Goal: Information Seeking & Learning: Learn about a topic

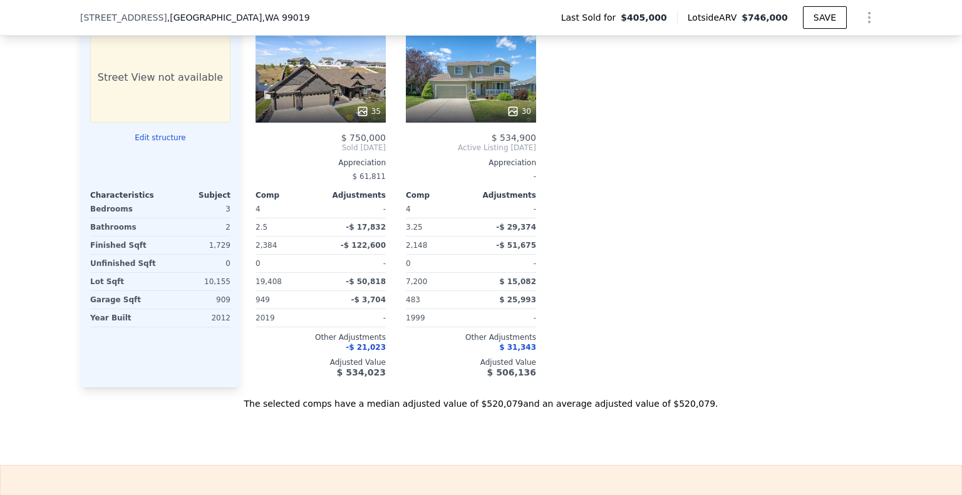
scroll to position [1308, 0]
click at [317, 63] on div "35" at bounding box center [321, 78] width 130 height 90
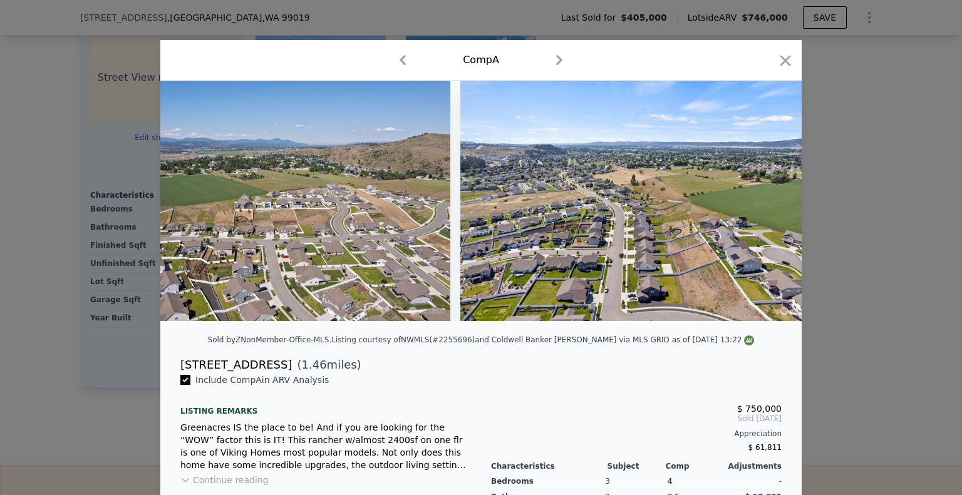
scroll to position [0, 12309]
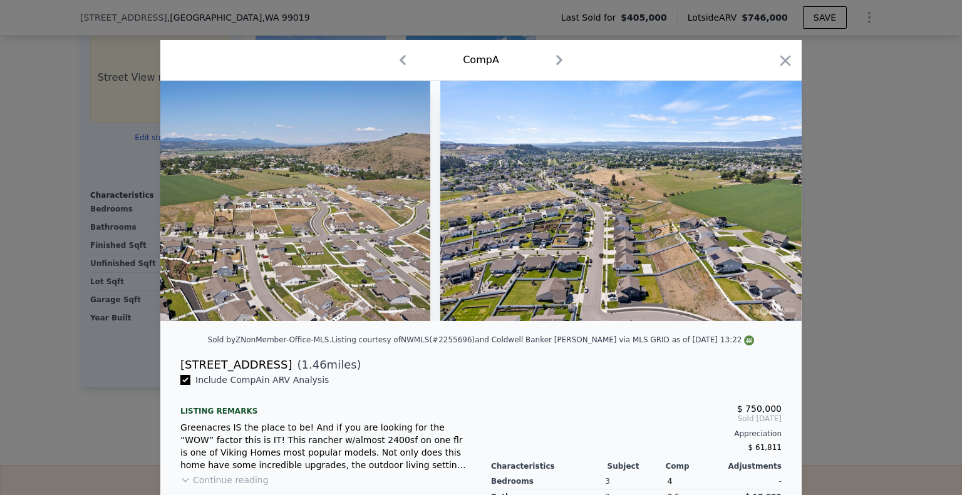
click at [893, 64] on div at bounding box center [481, 247] width 962 height 495
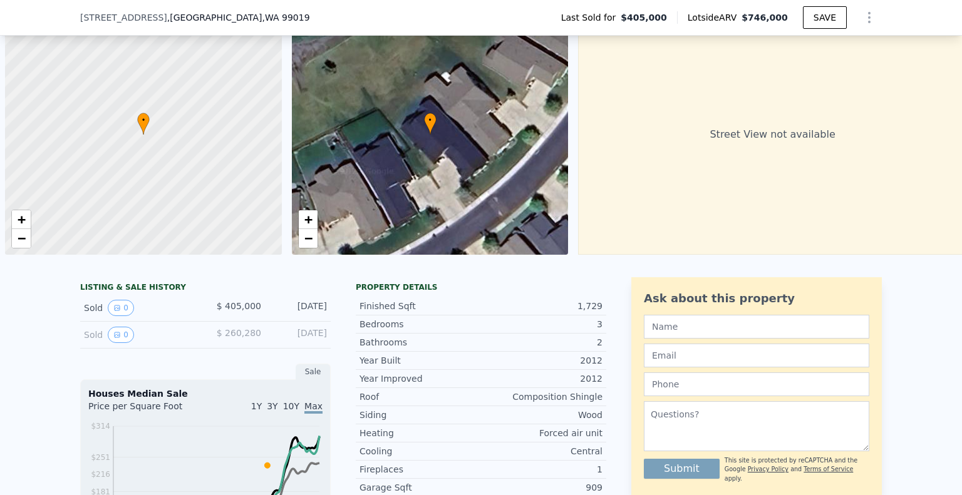
scroll to position [0, 5]
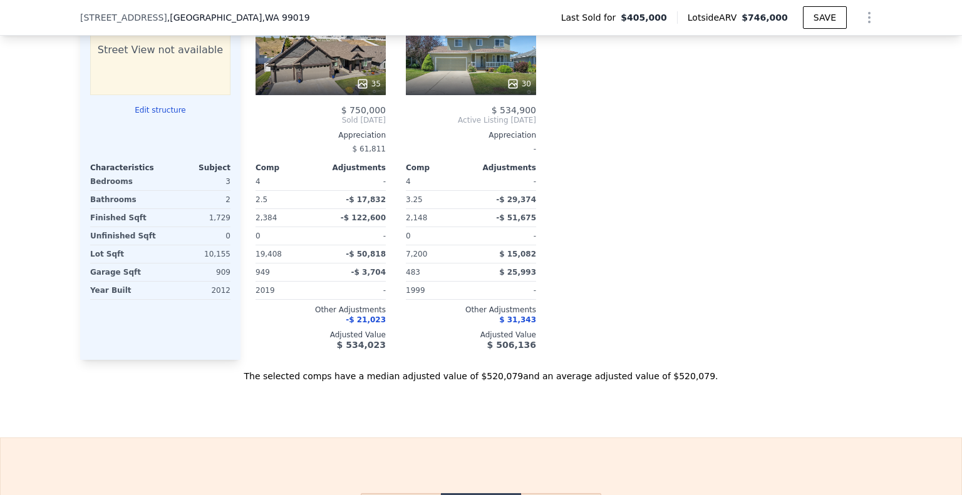
scroll to position [1362, 0]
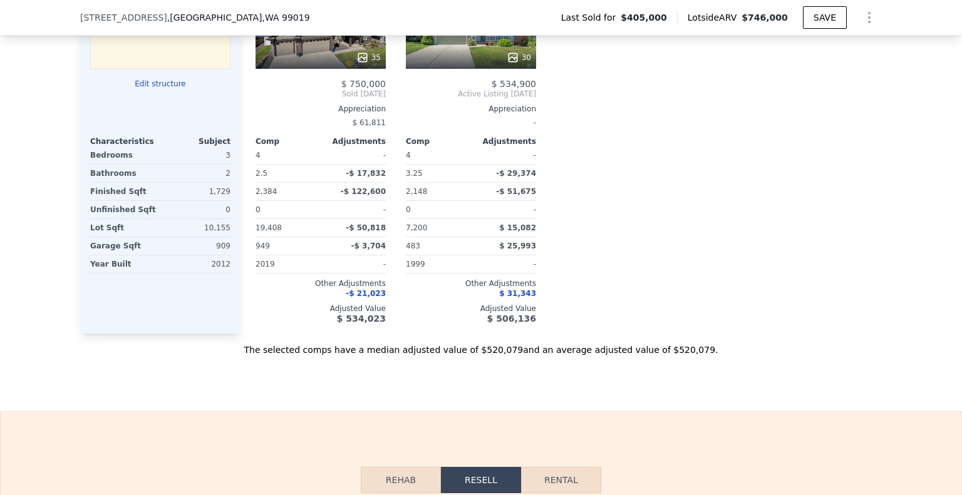
click at [421, 69] on div at bounding box center [471, 57] width 130 height 23
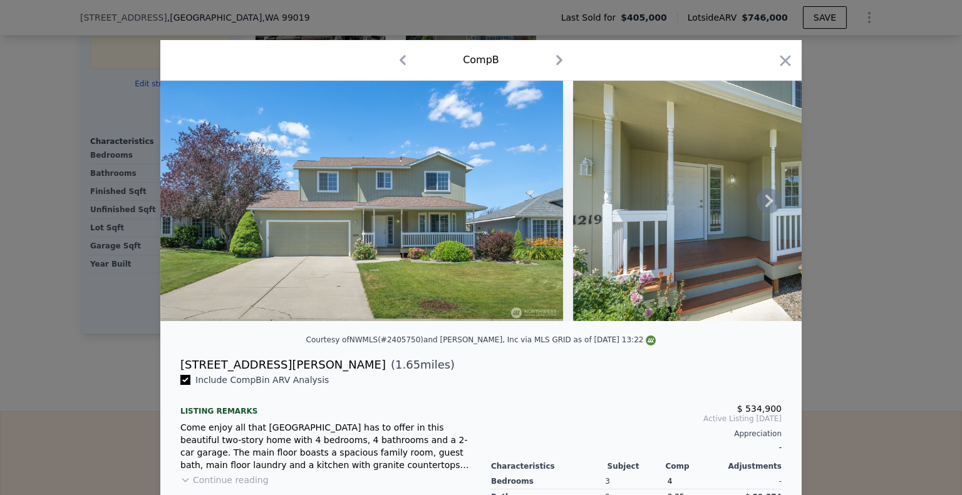
click at [479, 148] on img at bounding box center [361, 201] width 403 height 240
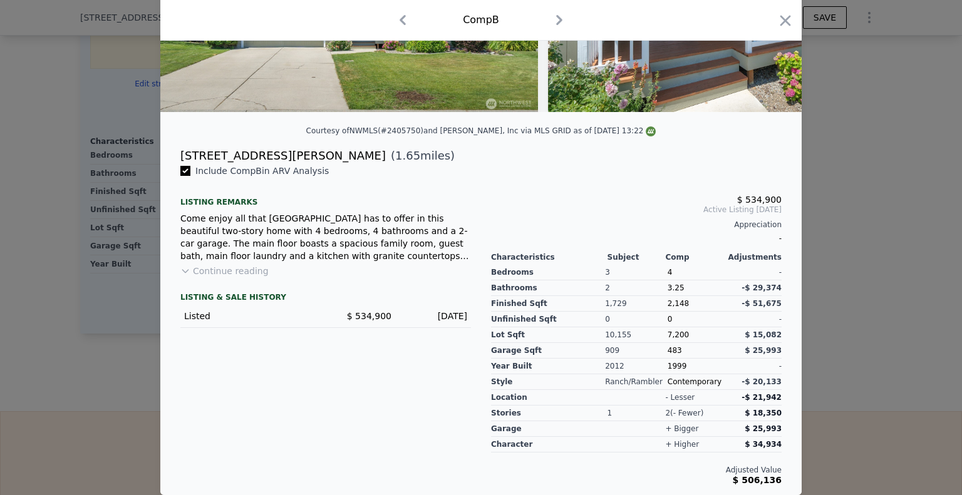
scroll to position [0, 50]
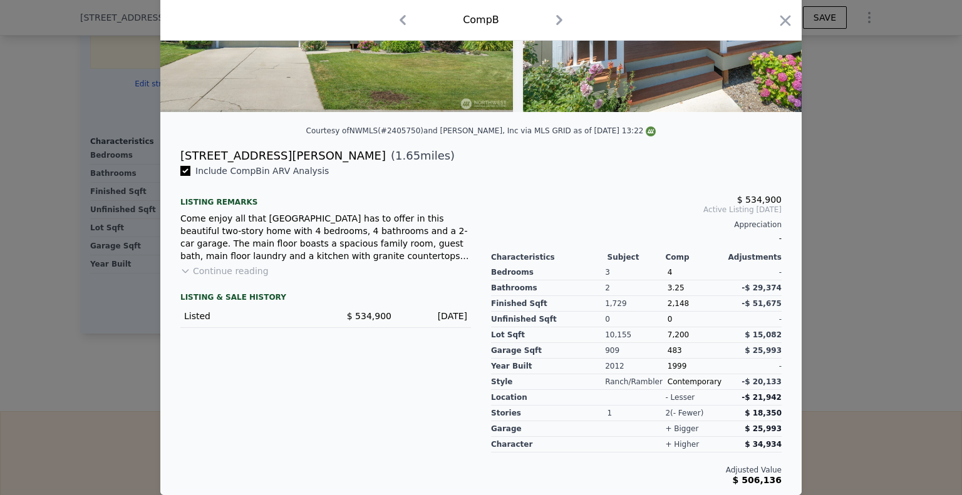
click at [797, 24] on div at bounding box center [481, 247] width 962 height 495
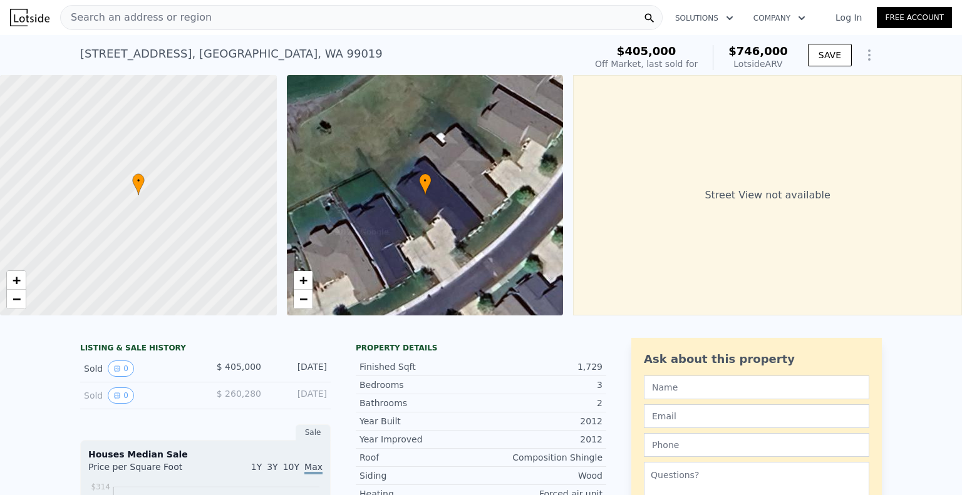
click at [302, 23] on div "Search an address or region" at bounding box center [361, 17] width 602 height 25
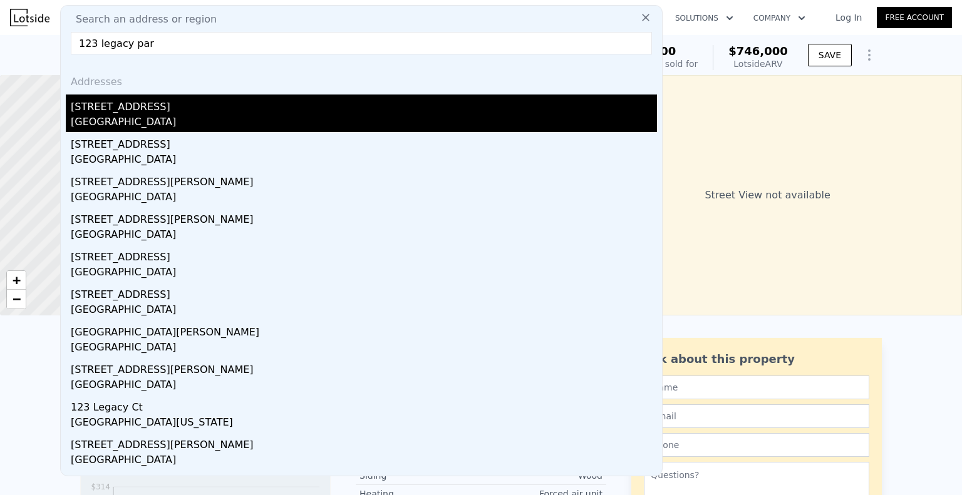
type input "123 legacy par"
click at [151, 125] on div "Dearborn Heights, MI 48127" at bounding box center [364, 124] width 586 height 18
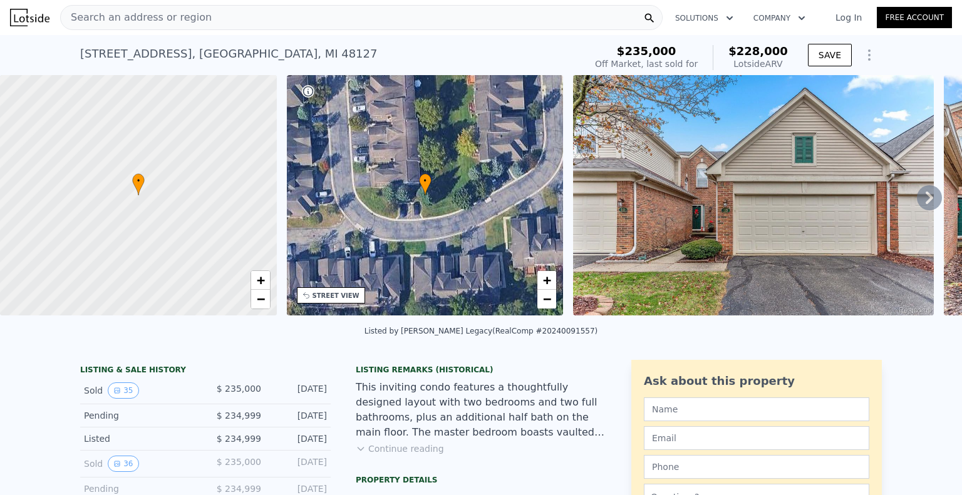
scroll to position [149, 0]
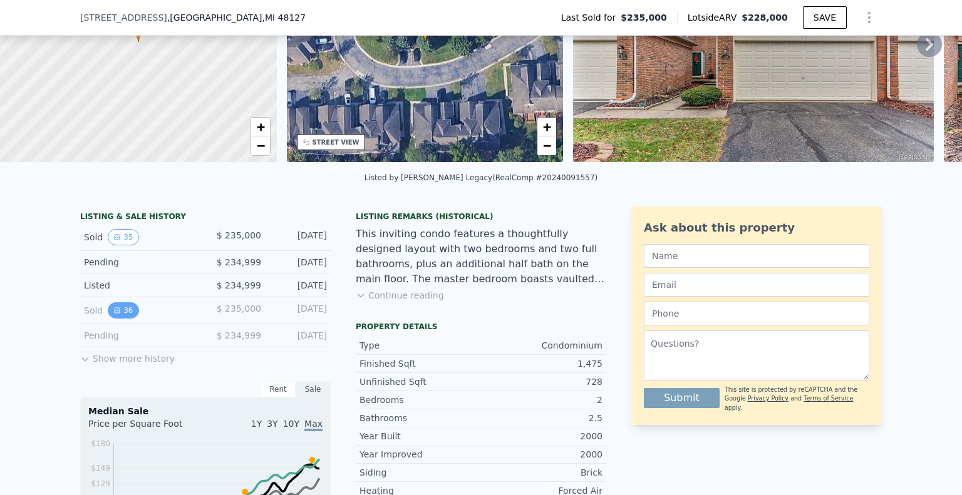
click at [118, 319] on button "36" at bounding box center [123, 310] width 31 height 16
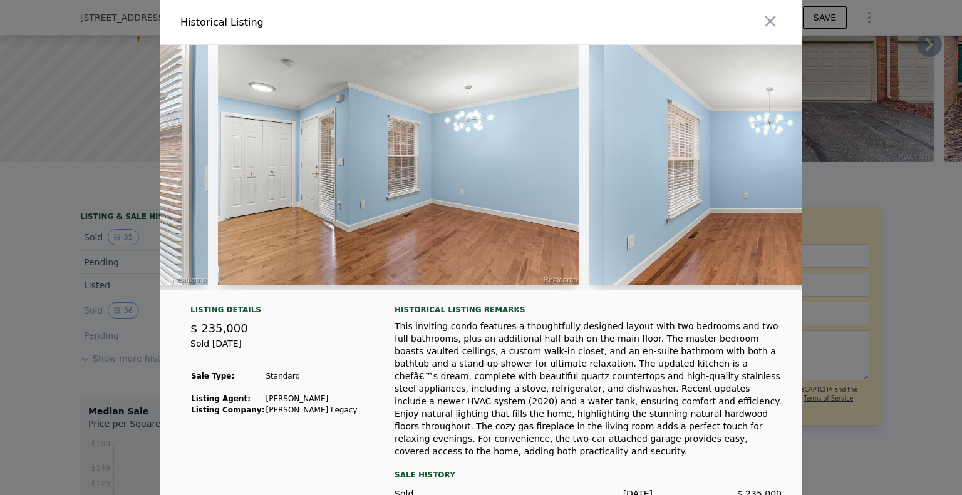
scroll to position [0, 2292]
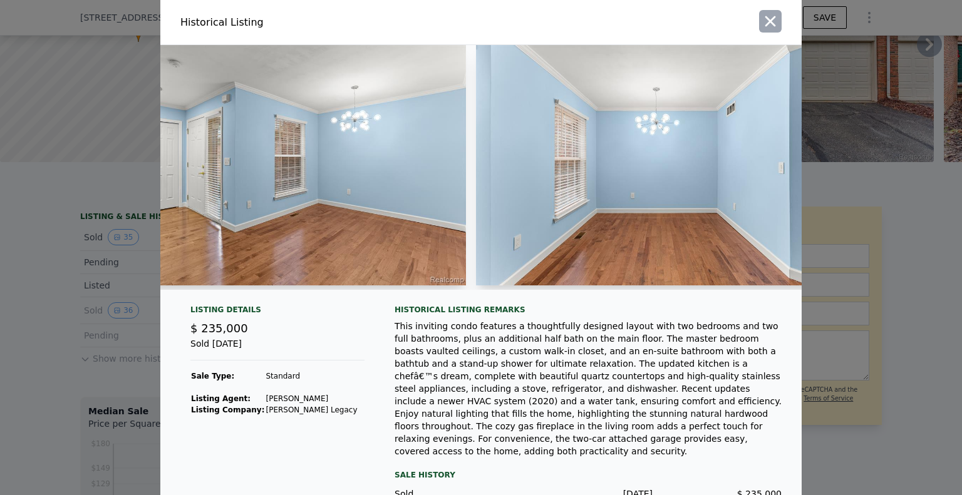
click at [765, 23] on icon "button" at bounding box center [771, 22] width 18 height 18
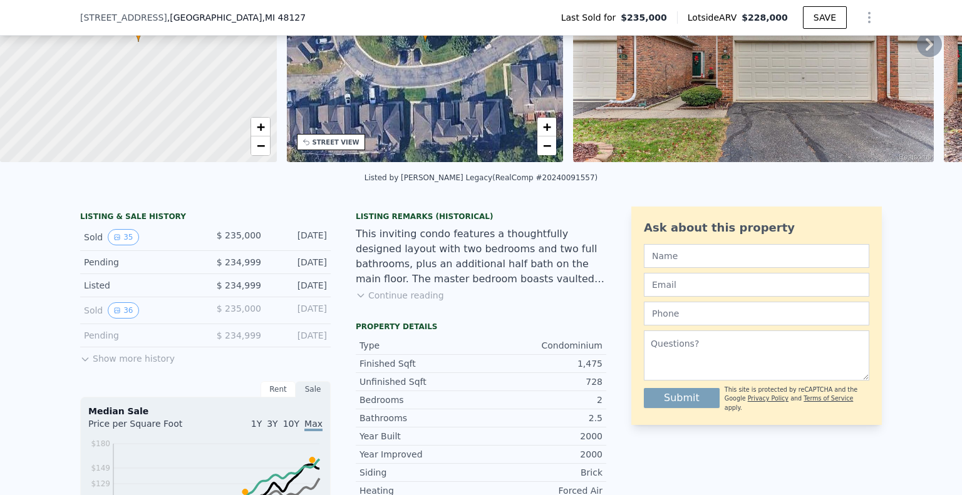
click at [99, 365] on button "Show more history" at bounding box center [127, 357] width 95 height 18
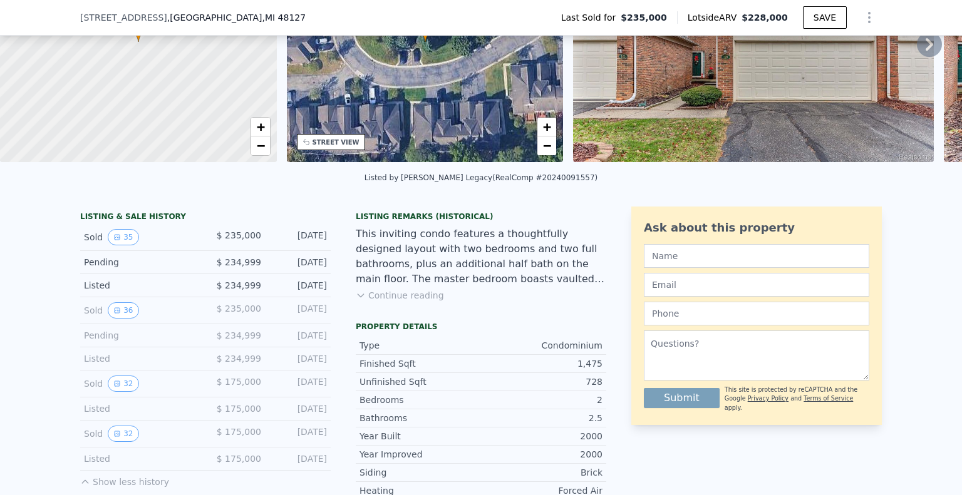
scroll to position [240, 0]
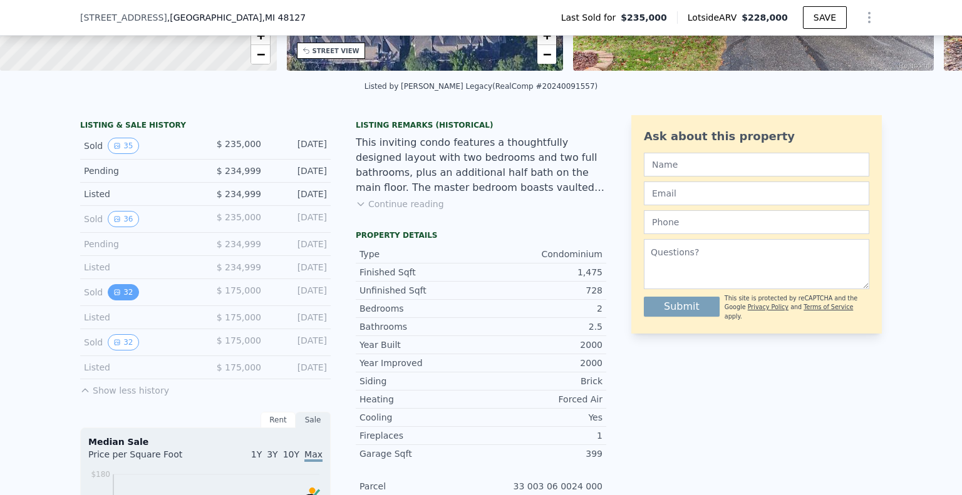
click at [120, 297] on button "32" at bounding box center [123, 292] width 31 height 16
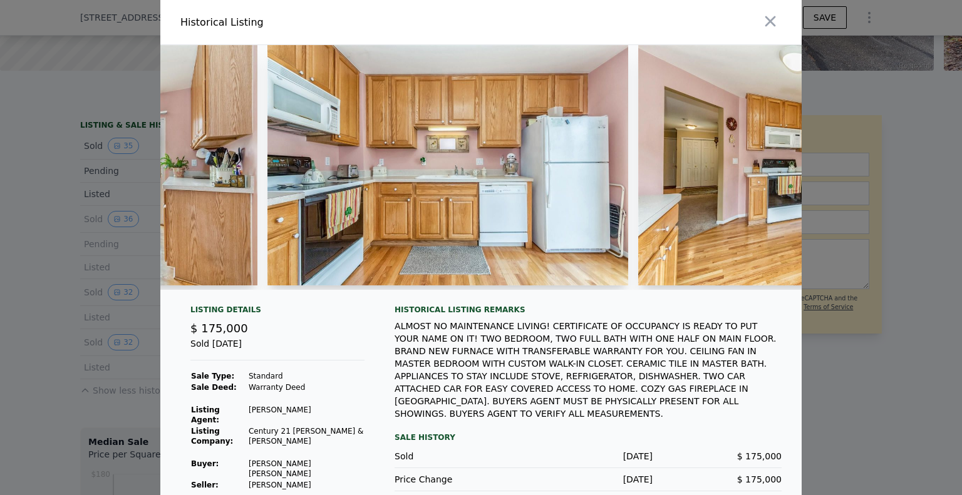
scroll to position [0, 5423]
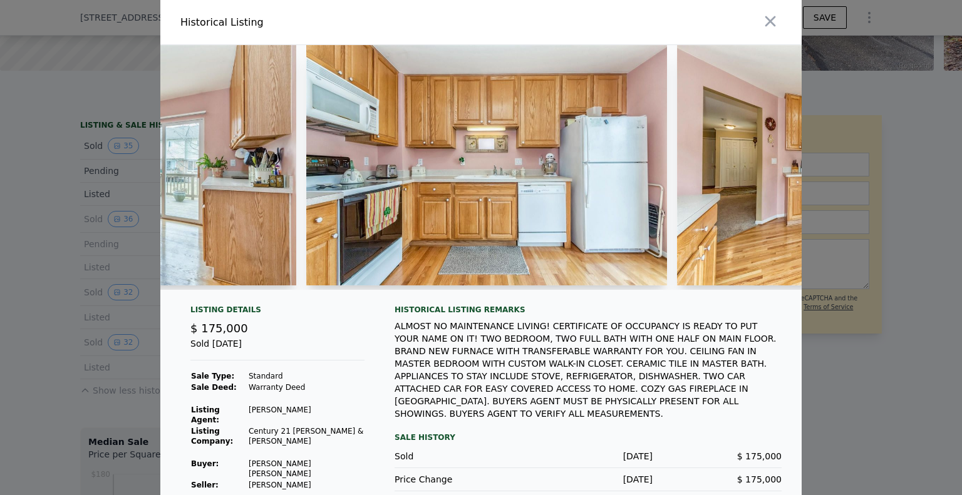
click at [884, 219] on div at bounding box center [481, 247] width 962 height 495
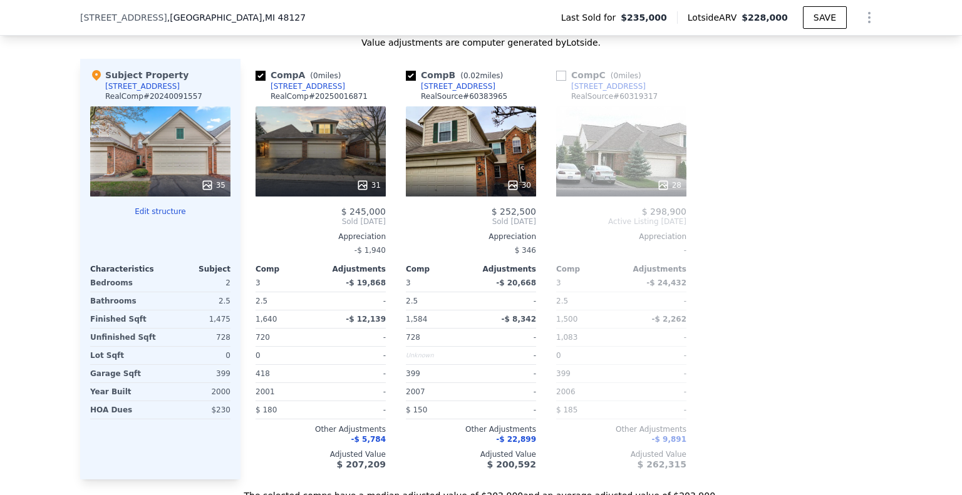
scroll to position [1503, 0]
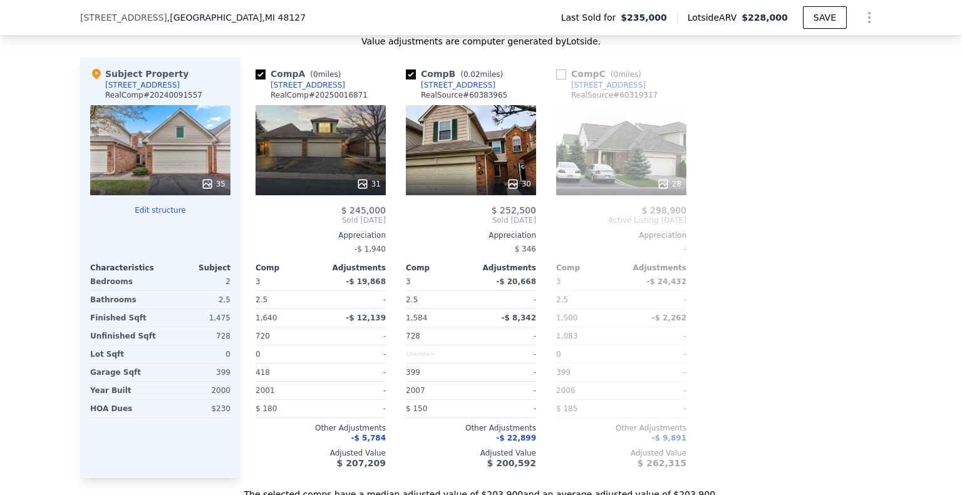
click at [416, 156] on div "30" at bounding box center [471, 150] width 130 height 90
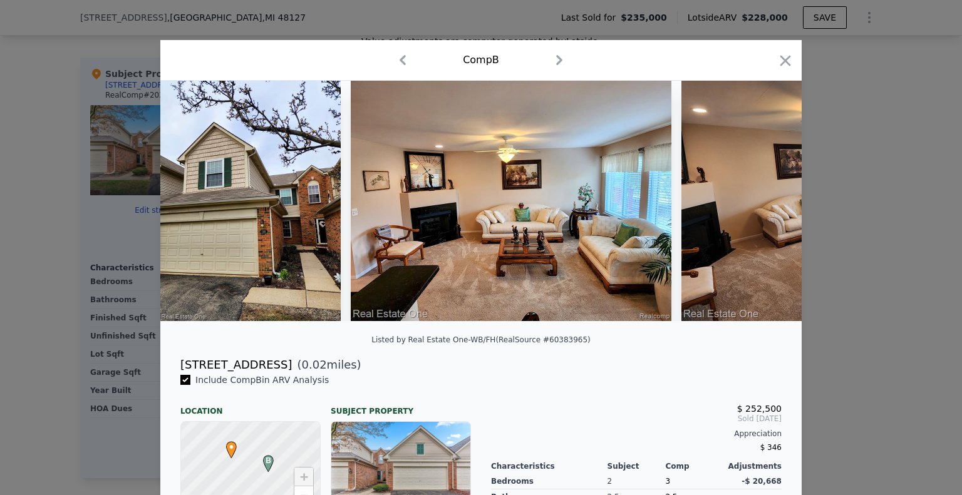
click at [854, 291] on div at bounding box center [481, 247] width 962 height 495
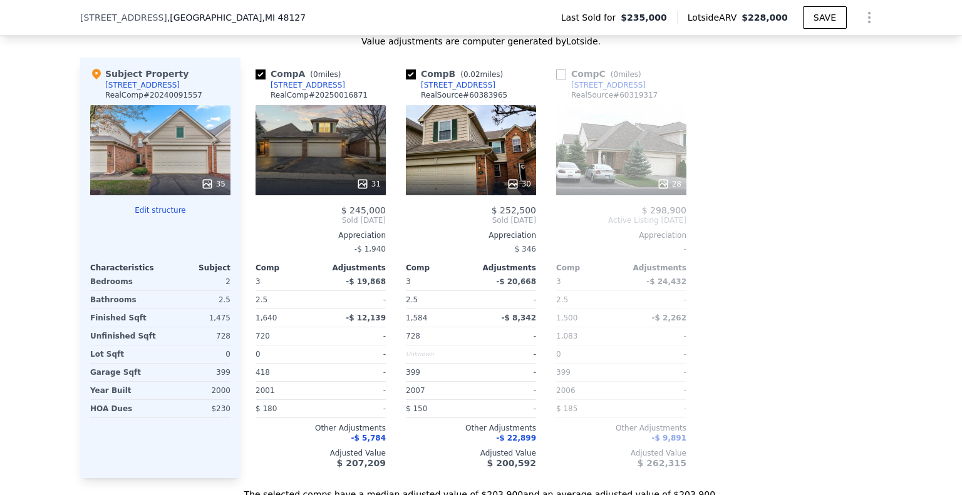
click at [444, 90] on div "[STREET_ADDRESS]" at bounding box center [458, 85] width 75 height 10
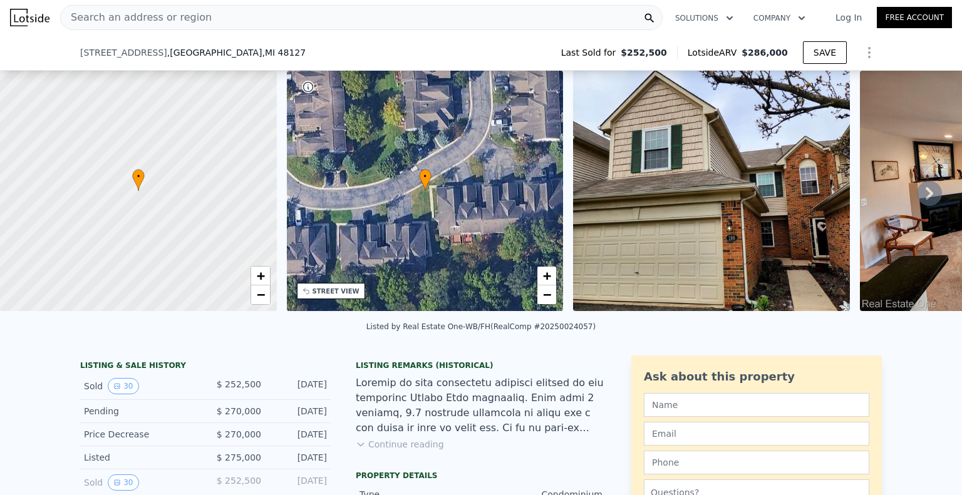
scroll to position [99, 0]
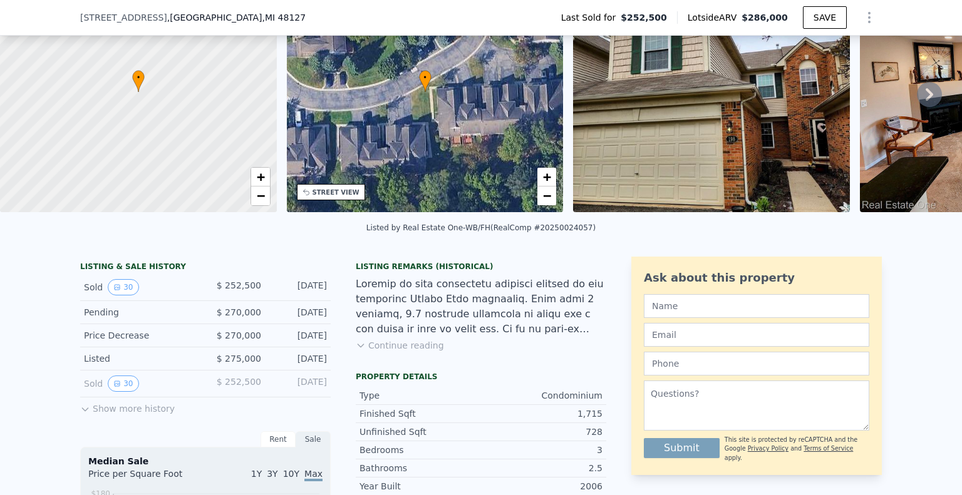
click at [101, 415] on button "Show more history" at bounding box center [127, 407] width 95 height 18
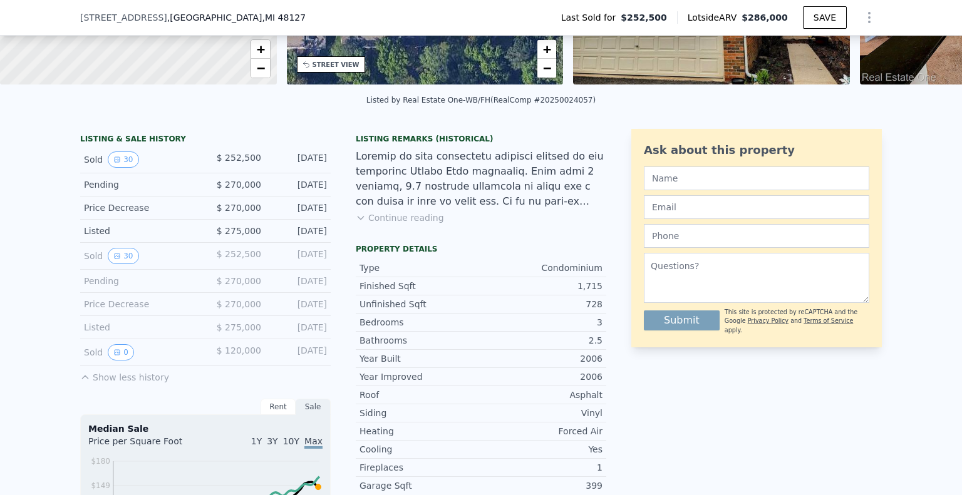
scroll to position [229, 0]
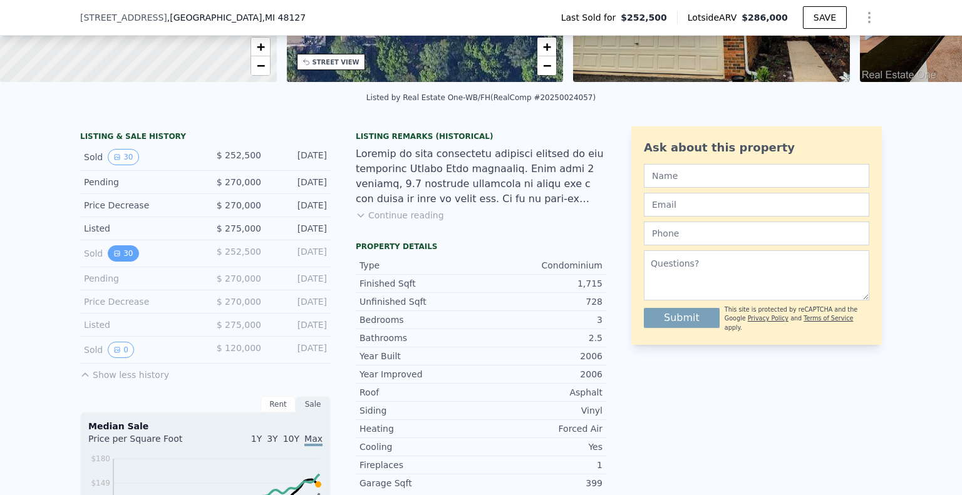
click at [115, 257] on button "30" at bounding box center [123, 254] width 31 height 16
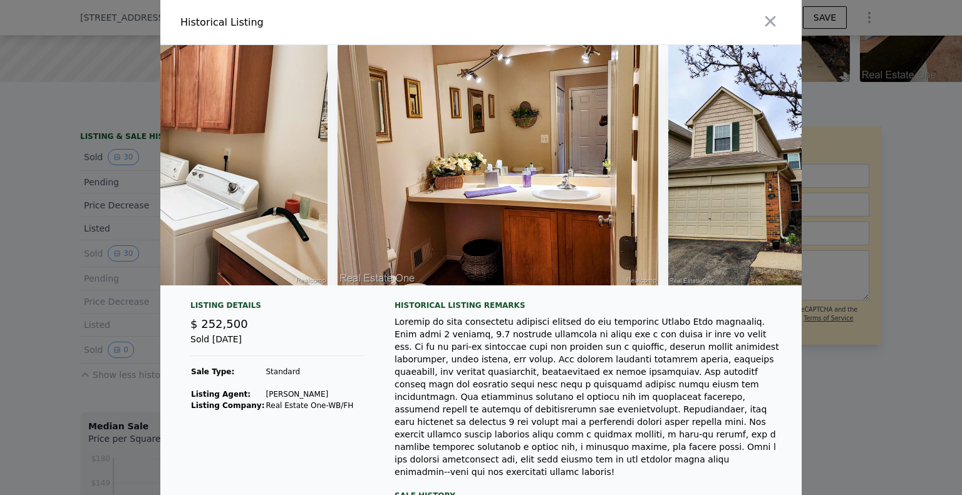
scroll to position [0, 8842]
click at [762, 27] on icon "button" at bounding box center [771, 22] width 18 height 18
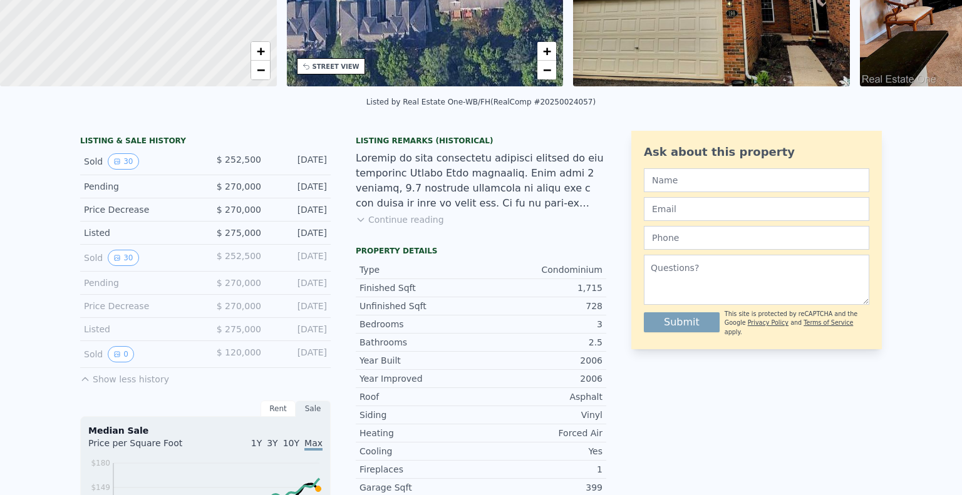
scroll to position [0, 0]
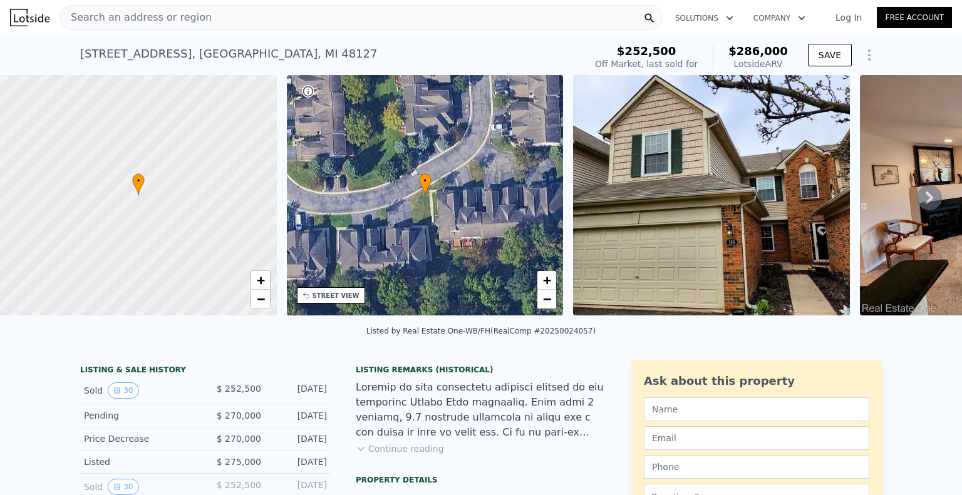
click at [23, 23] on img at bounding box center [29, 18] width 39 height 18
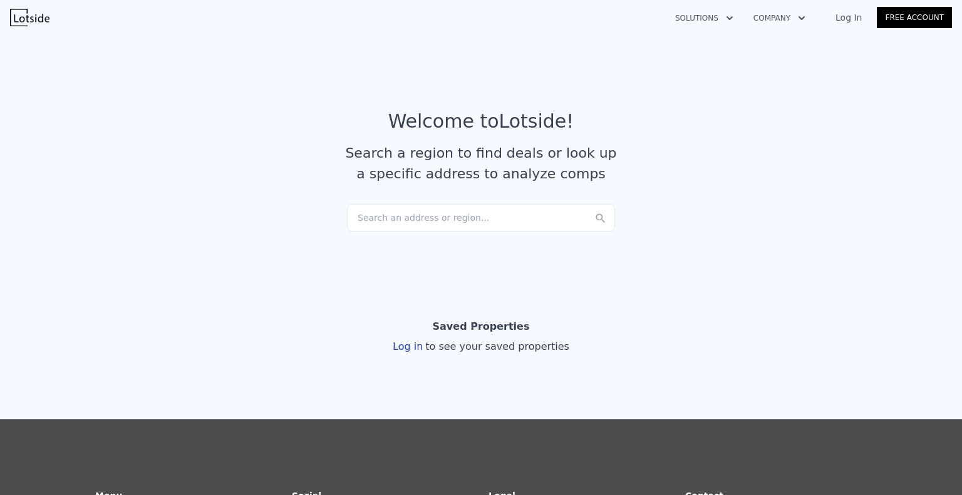
click at [388, 215] on div "Search an address or region..." at bounding box center [481, 218] width 268 height 28
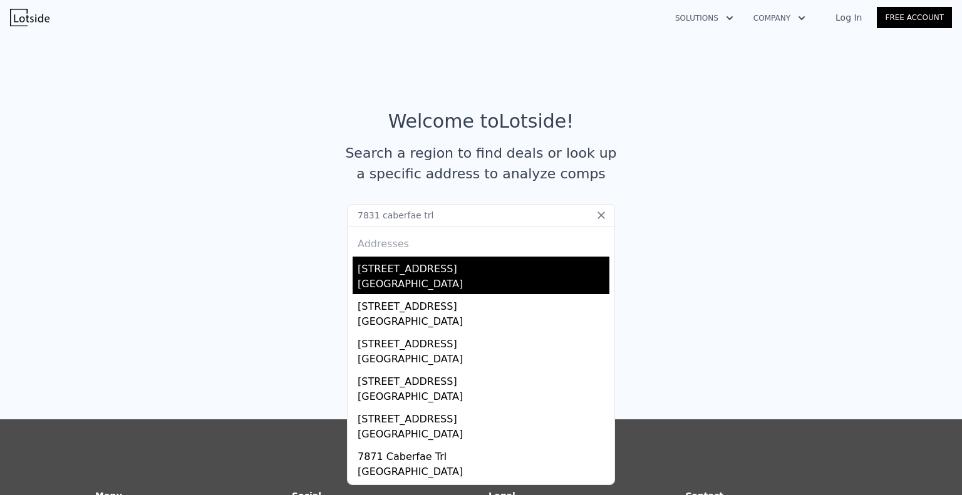
type input "7831 caberfae trl"
click at [492, 268] on div "[STREET_ADDRESS]" at bounding box center [484, 267] width 252 height 20
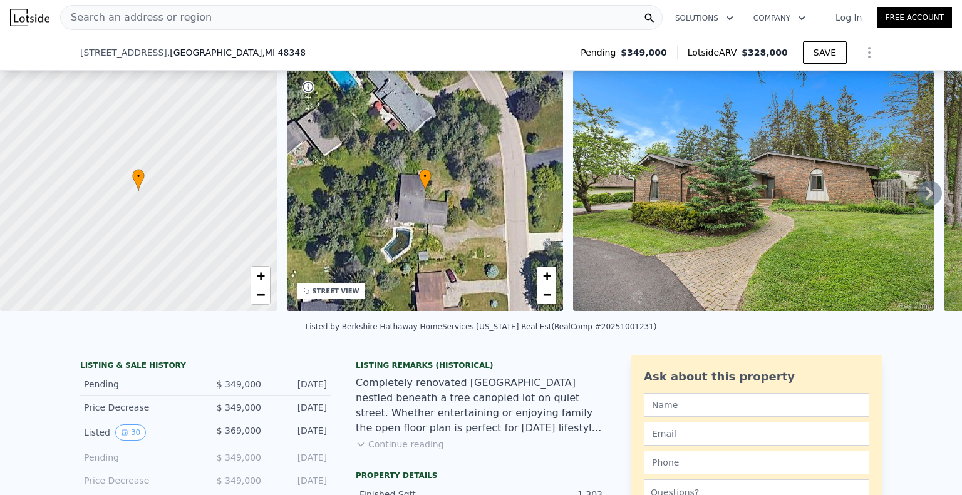
scroll to position [120, 0]
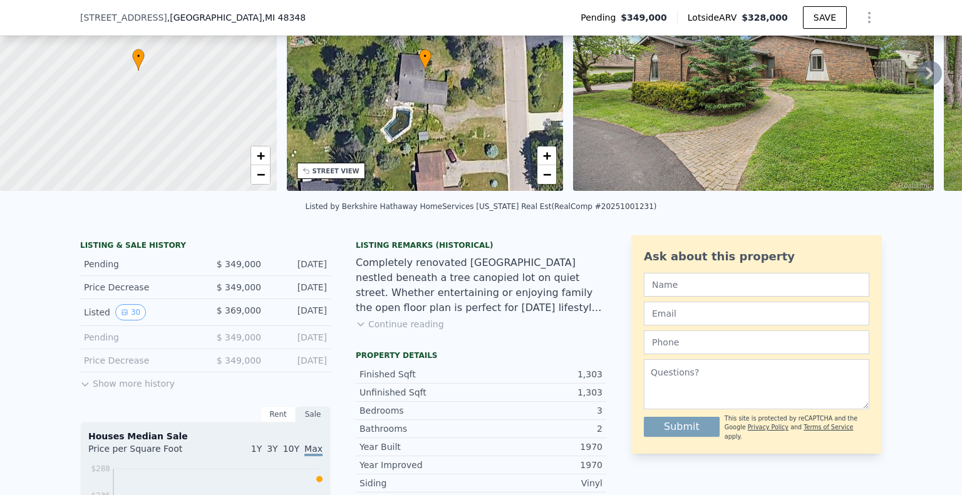
click at [112, 390] on button "Show more history" at bounding box center [127, 382] width 95 height 18
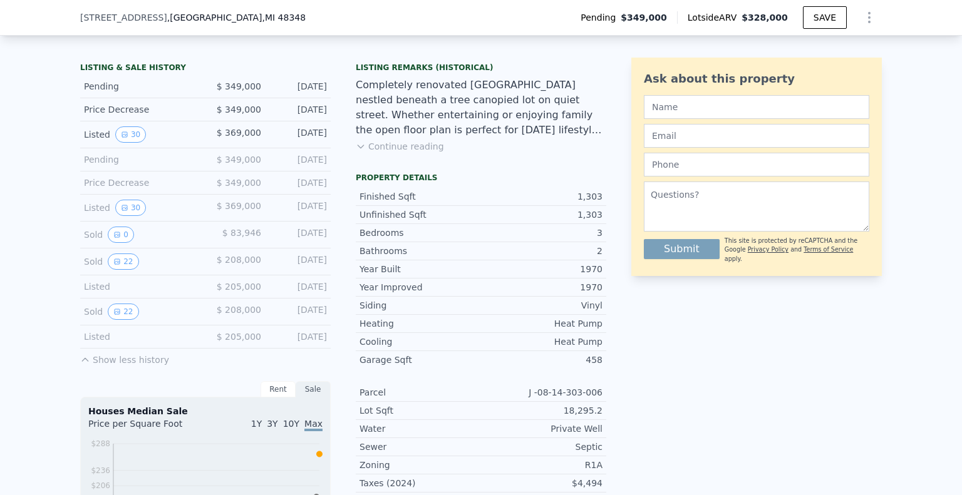
scroll to position [308, 0]
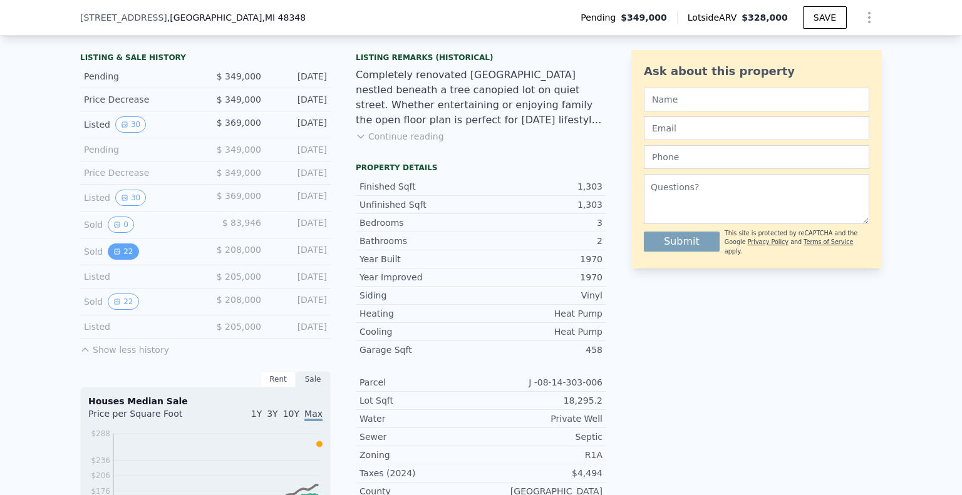
click at [116, 256] on button "22" at bounding box center [123, 252] width 31 height 16
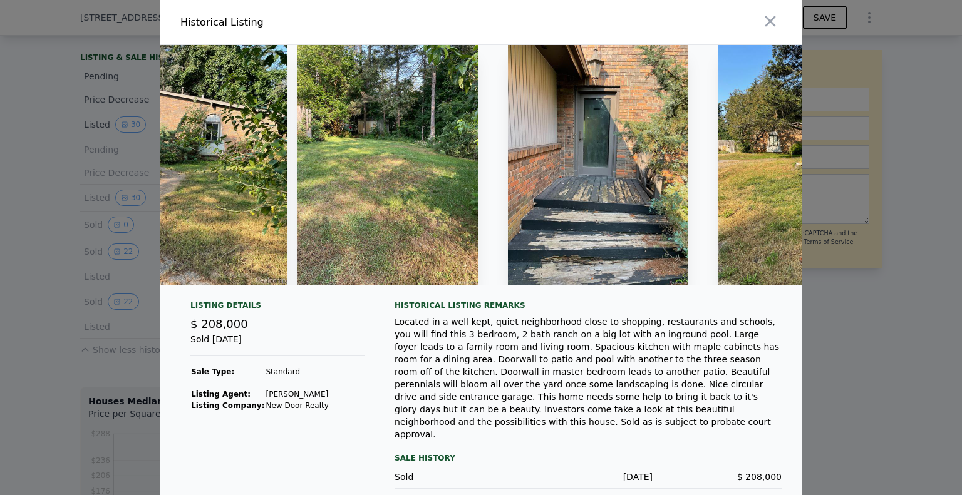
scroll to position [0, 0]
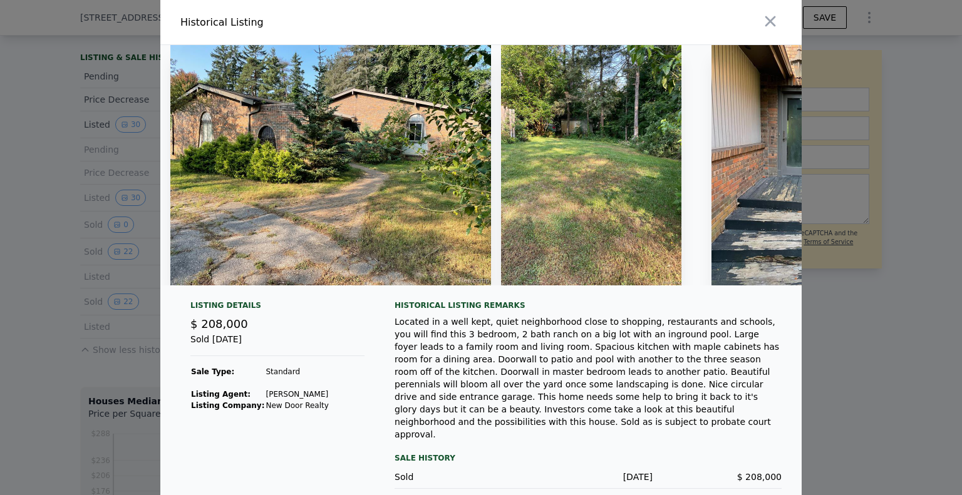
click at [86, 309] on div at bounding box center [481, 247] width 962 height 495
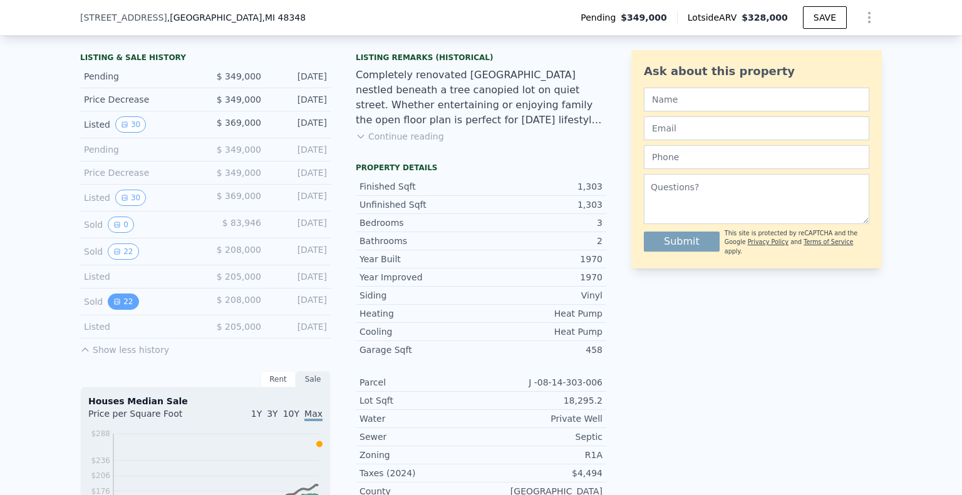
click at [115, 308] on button "22" at bounding box center [123, 302] width 31 height 16
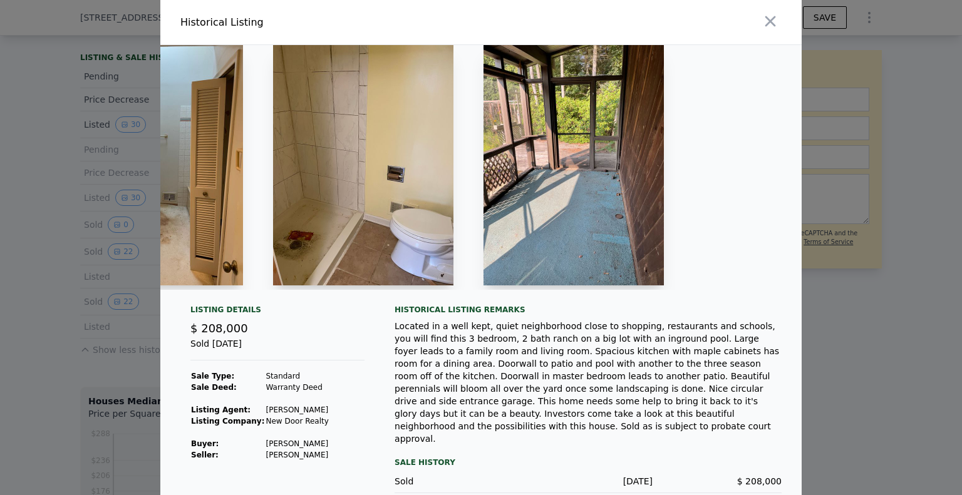
scroll to position [0, 4108]
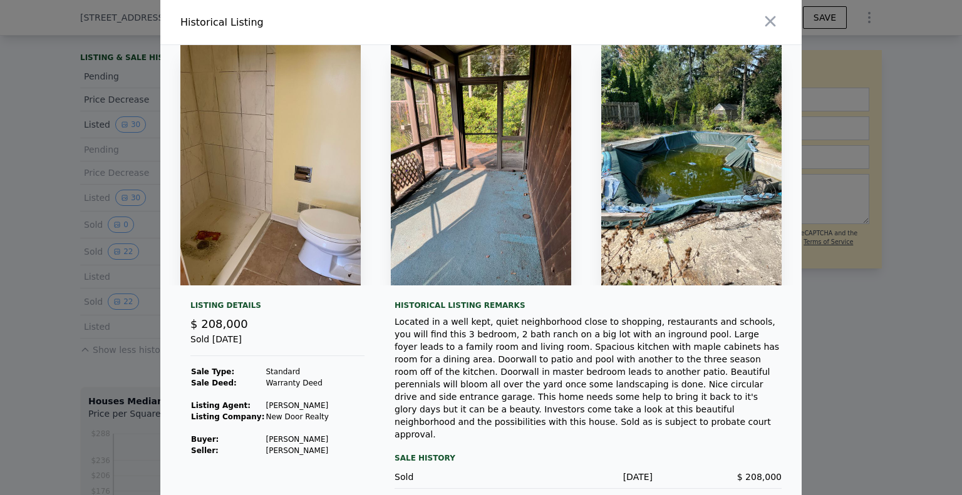
click at [774, 21] on button "button" at bounding box center [770, 21] width 23 height 23
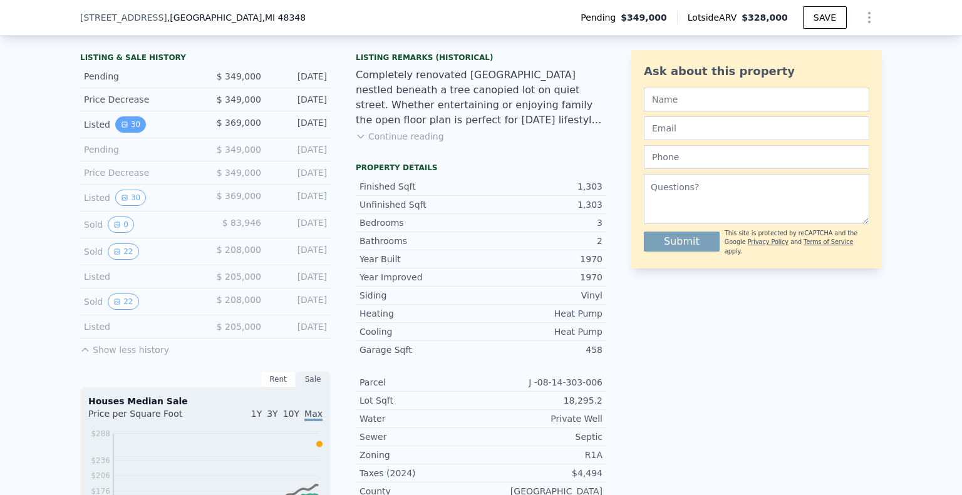
click at [133, 133] on button "30" at bounding box center [130, 124] width 31 height 16
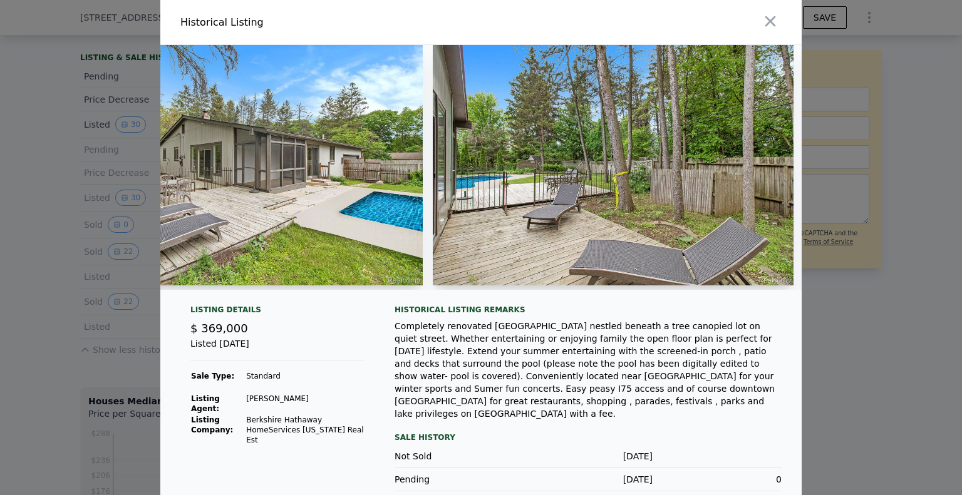
scroll to position [0, 6543]
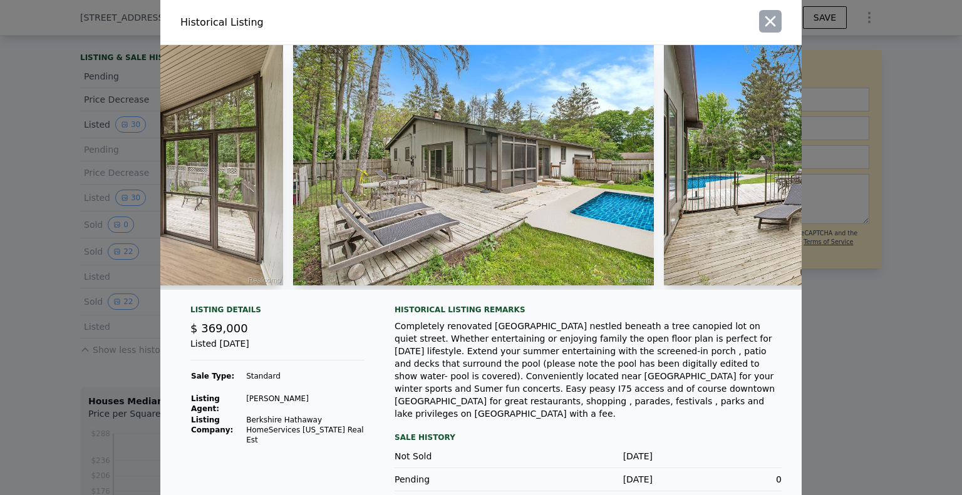
click at [762, 22] on icon "button" at bounding box center [771, 22] width 18 height 18
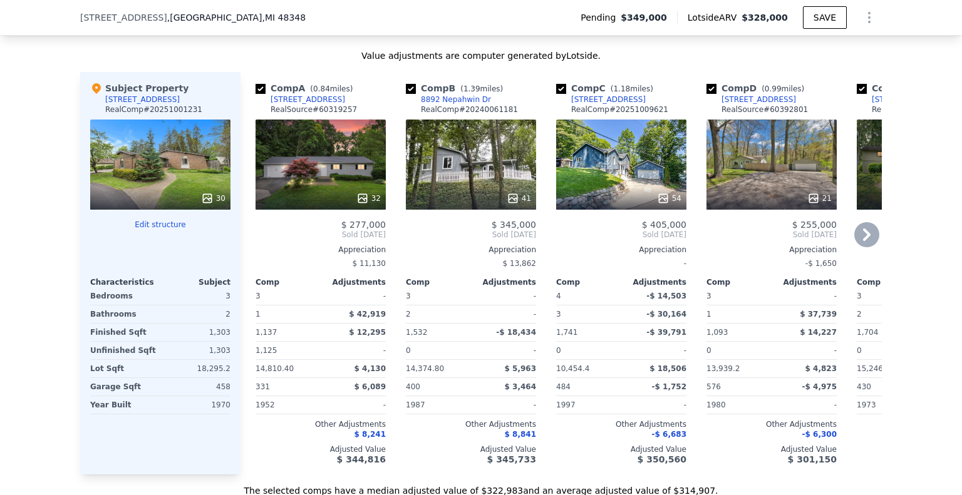
scroll to position [1498, 0]
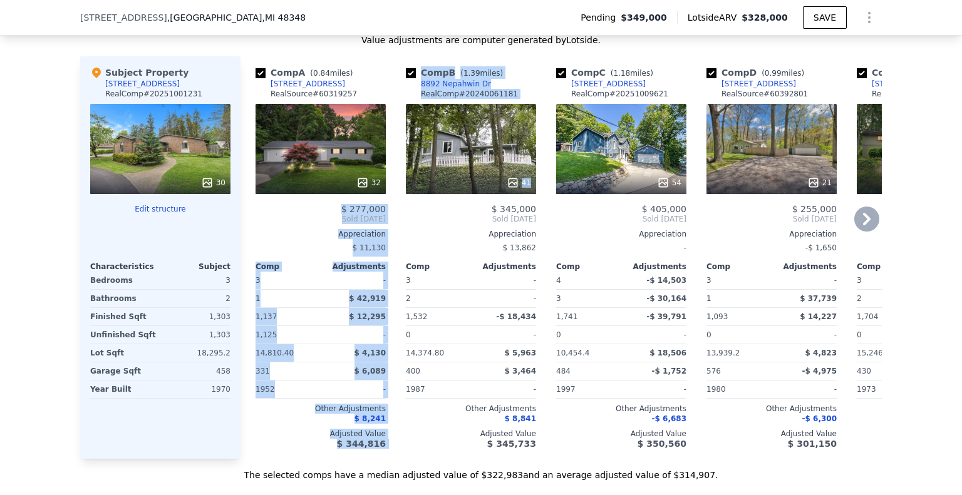
drag, startPoint x: 363, startPoint y: 214, endPoint x: 425, endPoint y: 220, distance: 61.7
click at [407, 217] on div "Comp A ( 0.84 miles) [STREET_ADDRESS] # 60319257 32 $ 277,000 Sold [DATE] Appre…" at bounding box center [560, 257] width 641 height 403
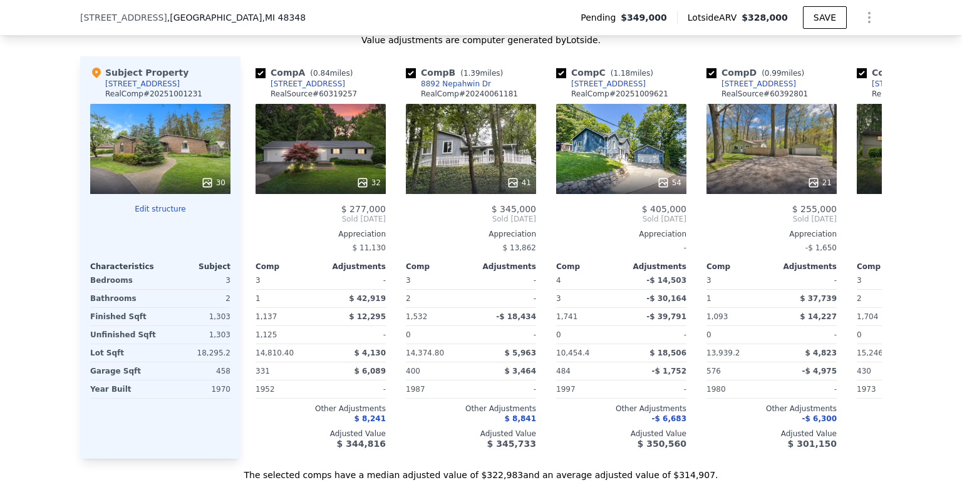
click at [905, 291] on div "We found 9 sales that match your search Listings provided by RealComp . Filters…" at bounding box center [481, 122] width 962 height 718
click at [869, 225] on icon at bounding box center [866, 219] width 25 height 25
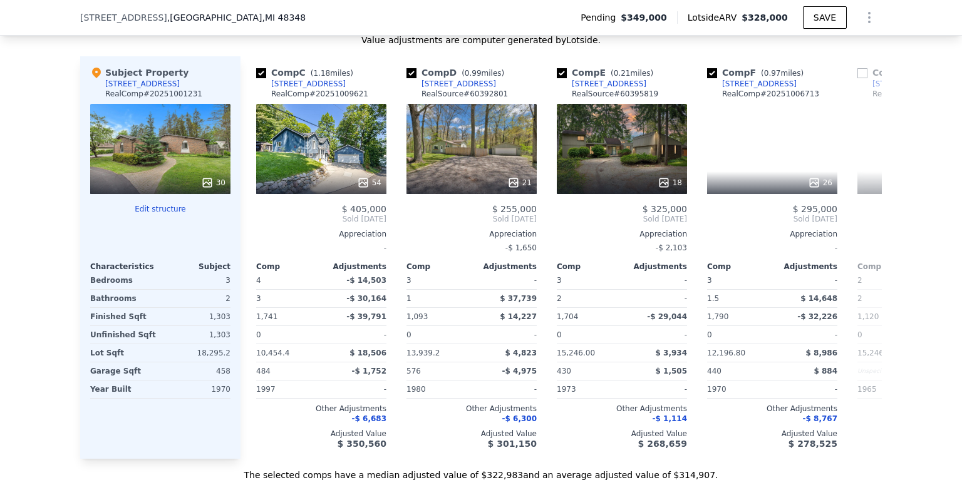
scroll to position [0, 301]
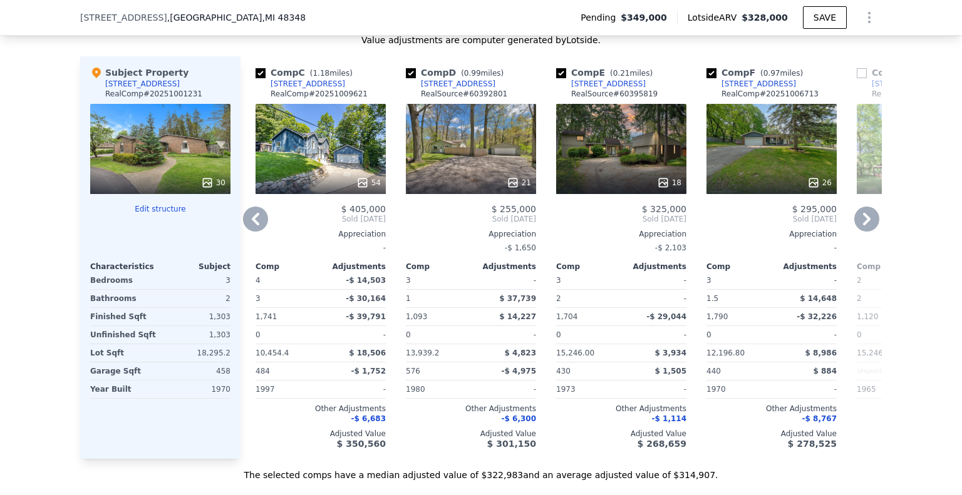
click at [872, 225] on icon at bounding box center [866, 219] width 25 height 25
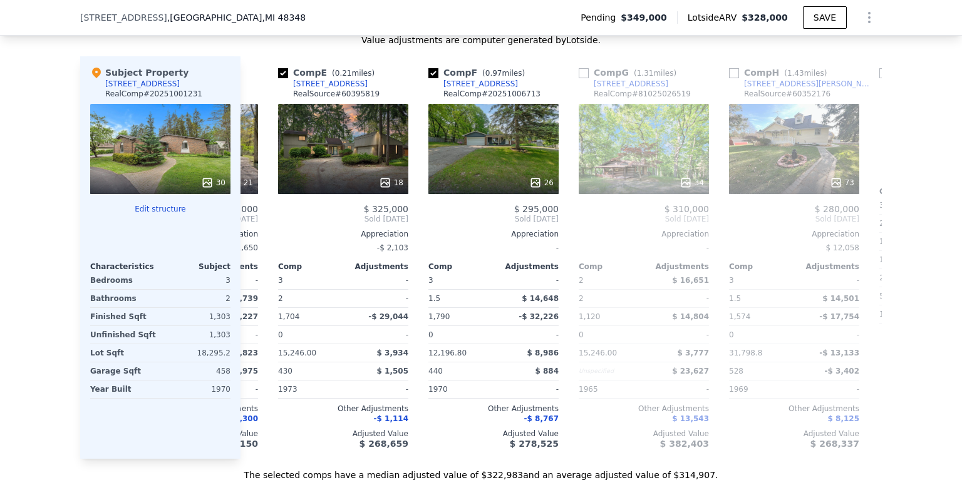
scroll to position [0, 601]
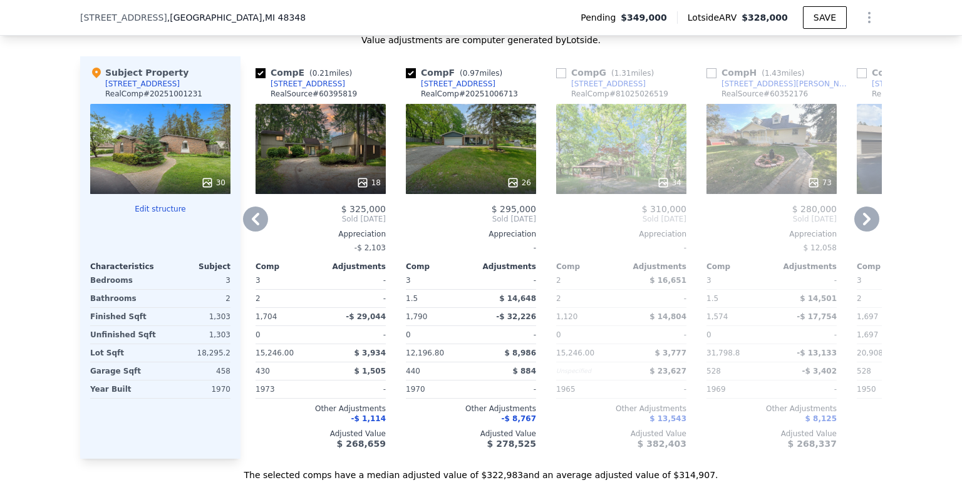
click at [869, 225] on icon at bounding box center [866, 219] width 25 height 25
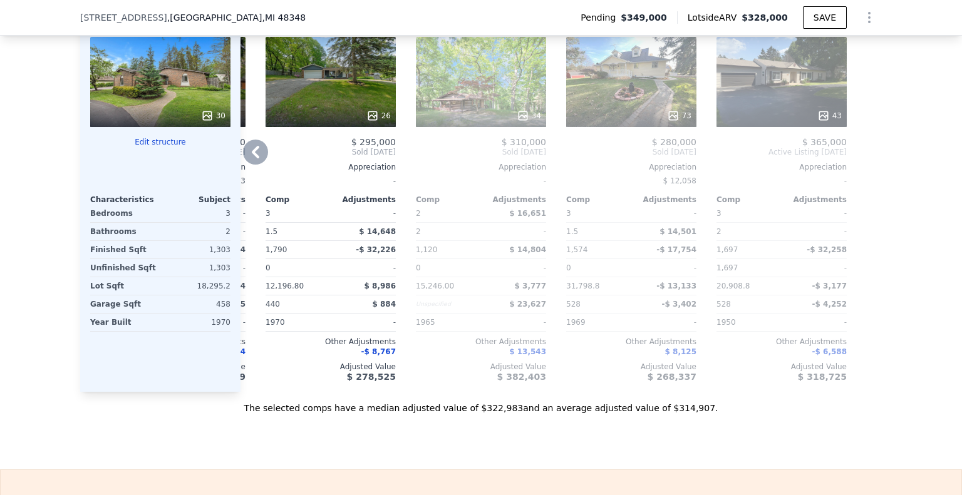
scroll to position [1561, 0]
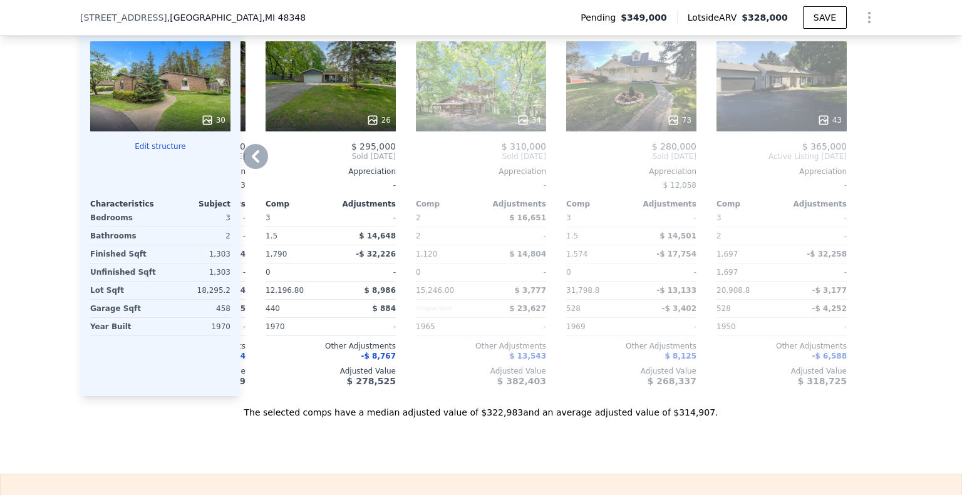
click at [247, 169] on icon at bounding box center [255, 156] width 25 height 25
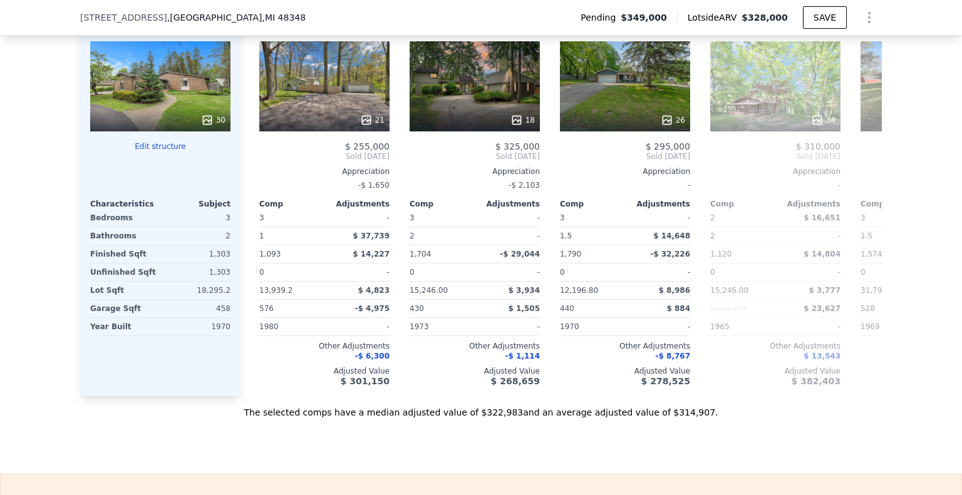
click at [247, 170] on div "Comp A ( 0.84 miles) [STREET_ADDRESS] # 60319257 32 $ 277,000 Sold [DATE] Appre…" at bounding box center [560, 195] width 641 height 403
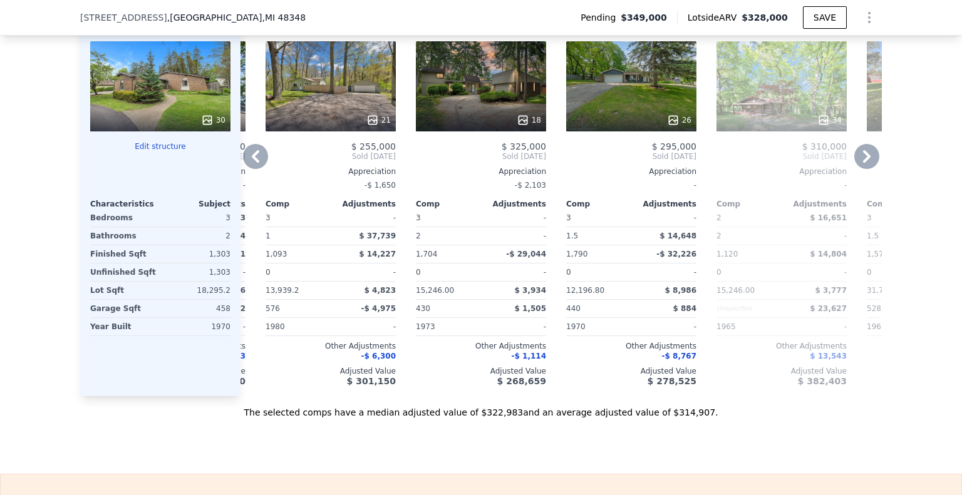
click at [253, 163] on icon at bounding box center [255, 156] width 25 height 25
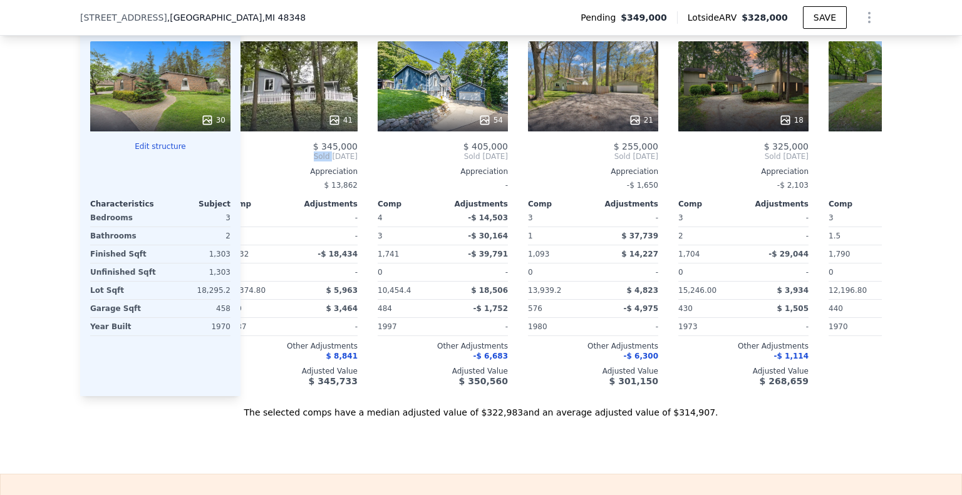
click at [253, 162] on span "Sold [DATE]" at bounding box center [292, 157] width 130 height 10
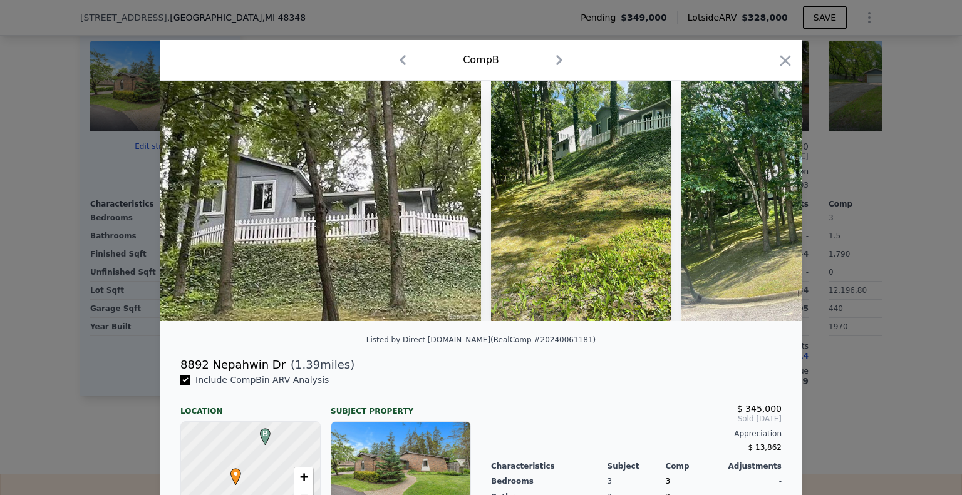
scroll to position [0, 140]
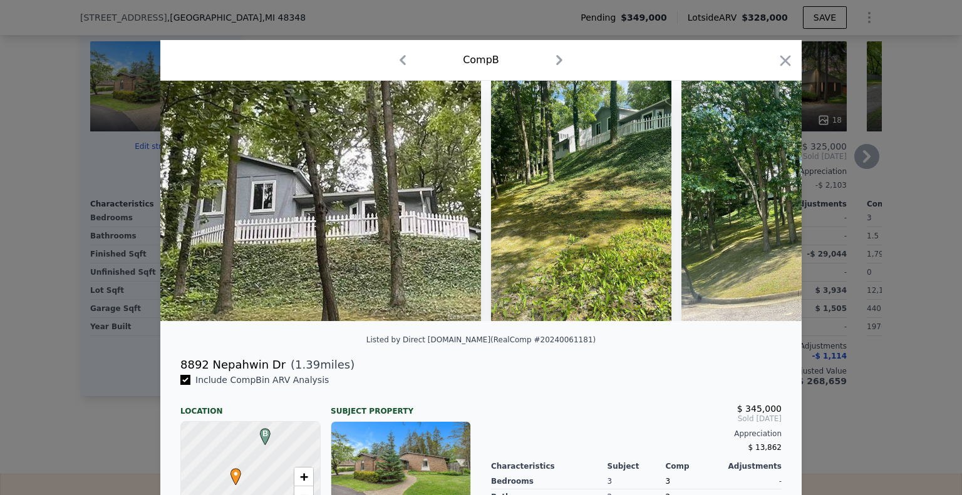
click at [125, 110] on div at bounding box center [481, 247] width 962 height 495
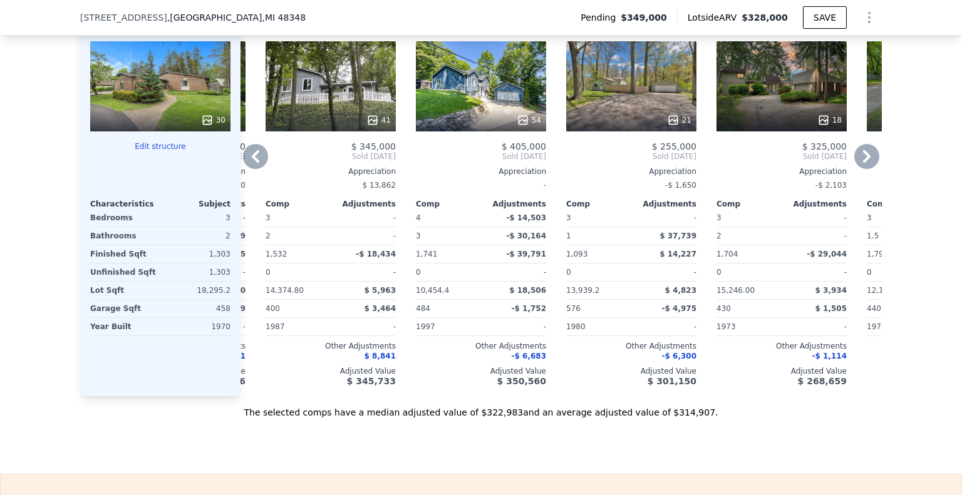
click at [129, 125] on div at bounding box center [160, 120] width 140 height 23
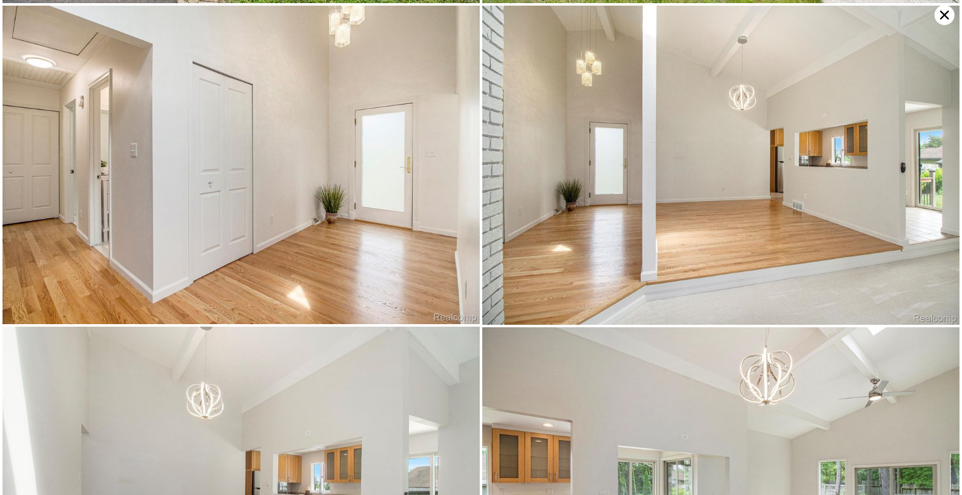
scroll to position [318, 0]
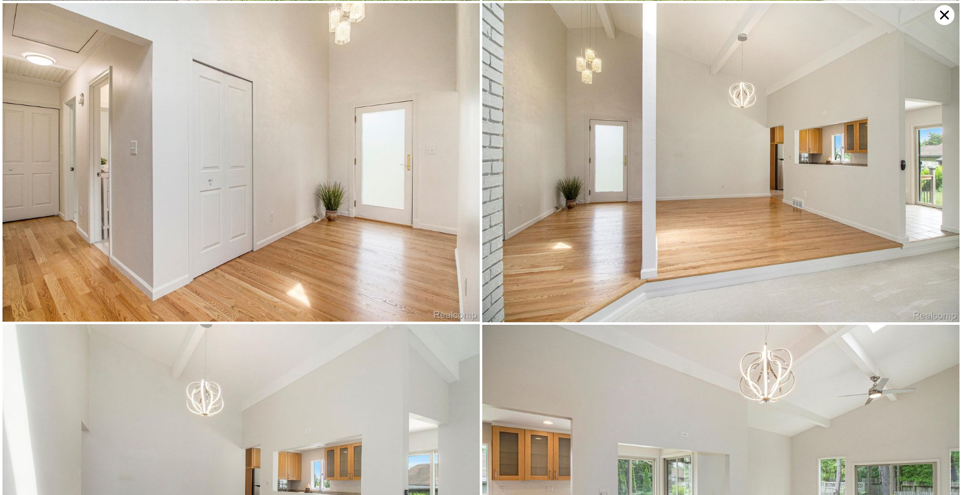
click at [517, 237] on img at bounding box center [720, 162] width 477 height 319
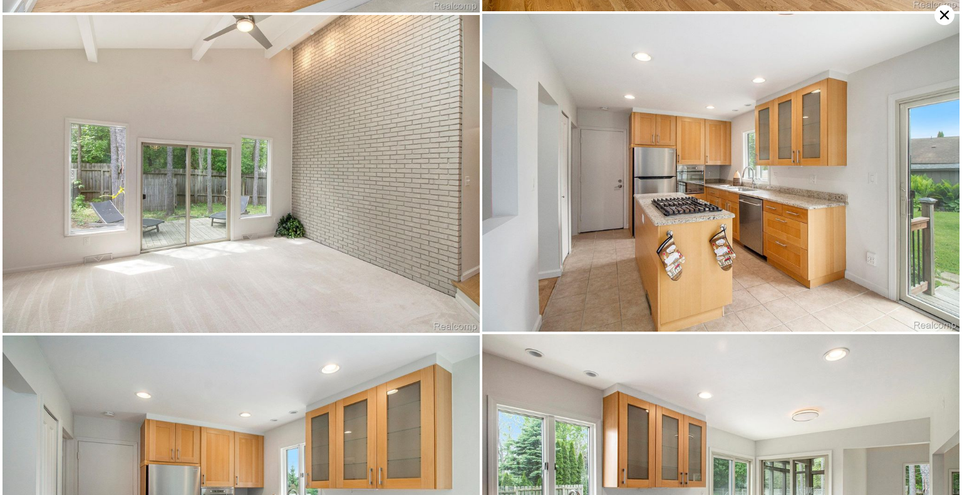
scroll to position [954, 0]
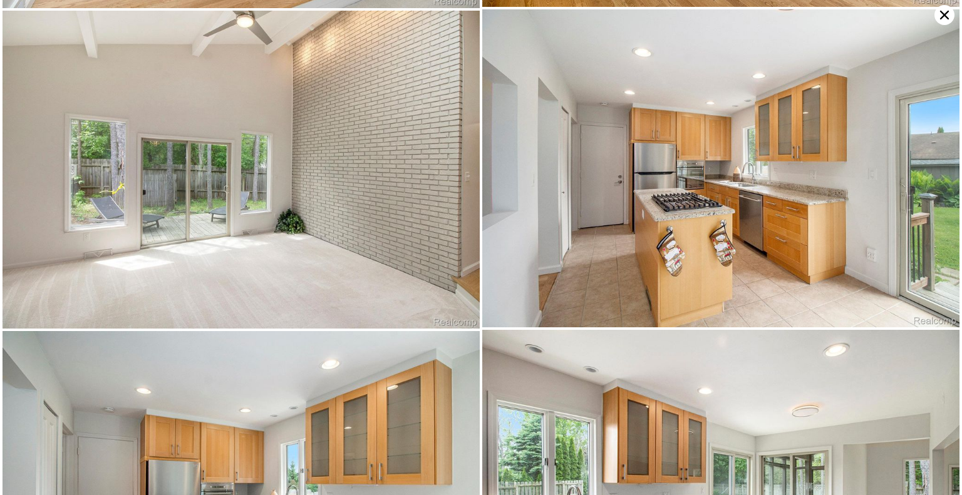
click at [949, 21] on icon at bounding box center [944, 15] width 20 height 20
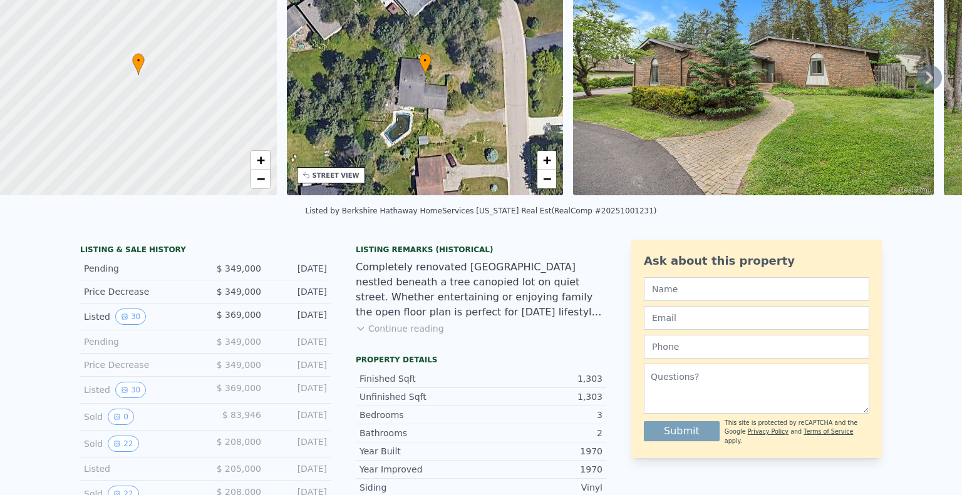
scroll to position [0, 0]
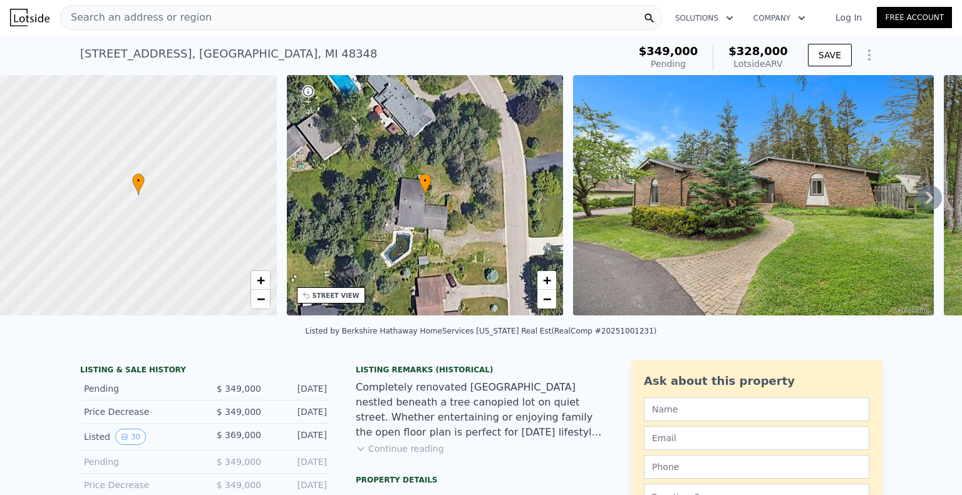
click at [507, 407] on div "Completely renovated [GEOGRAPHIC_DATA] nestled beneath a tree canopied lot on q…" at bounding box center [481, 410] width 251 height 60
